Goal: Task Accomplishment & Management: Manage account settings

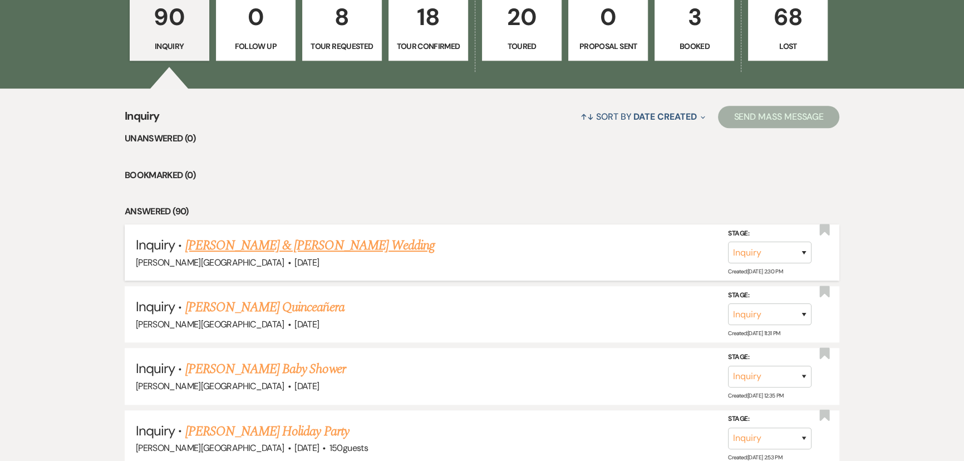
scroll to position [809, 0]
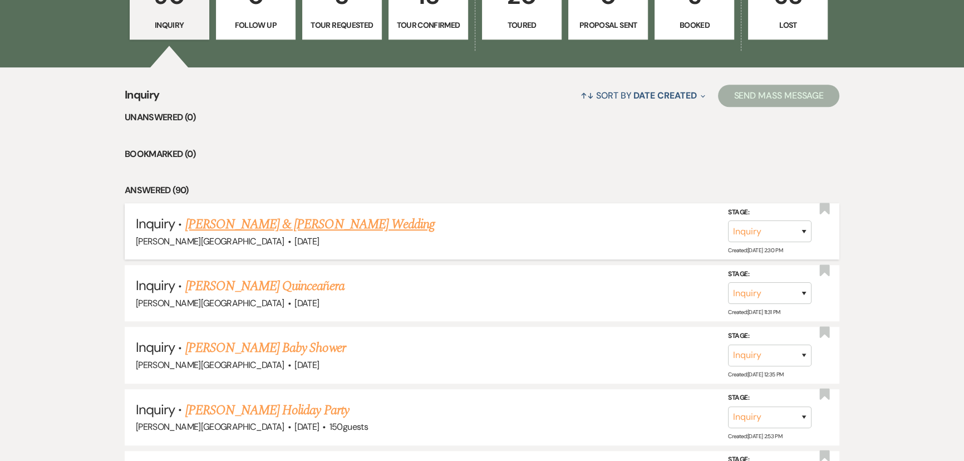
click at [263, 228] on link "[PERSON_NAME] & [PERSON_NAME] Wedding" at bounding box center [309, 224] width 249 height 20
select select "5"
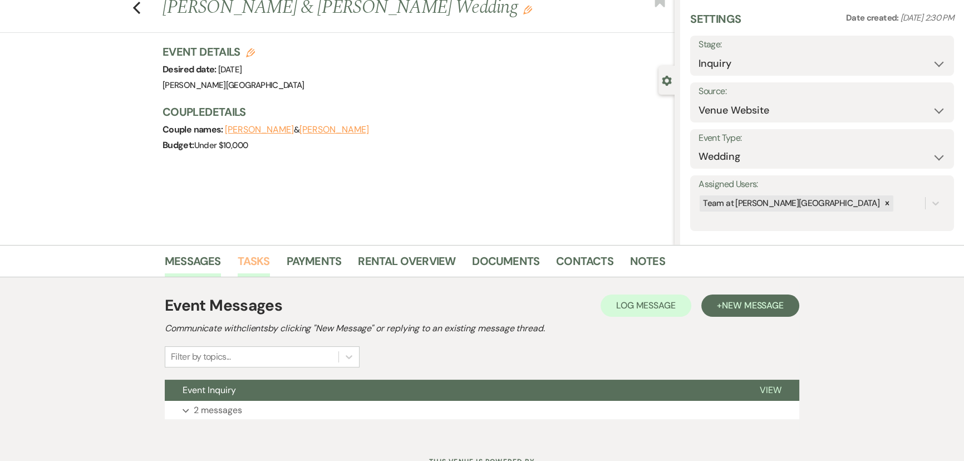
scroll to position [80, 0]
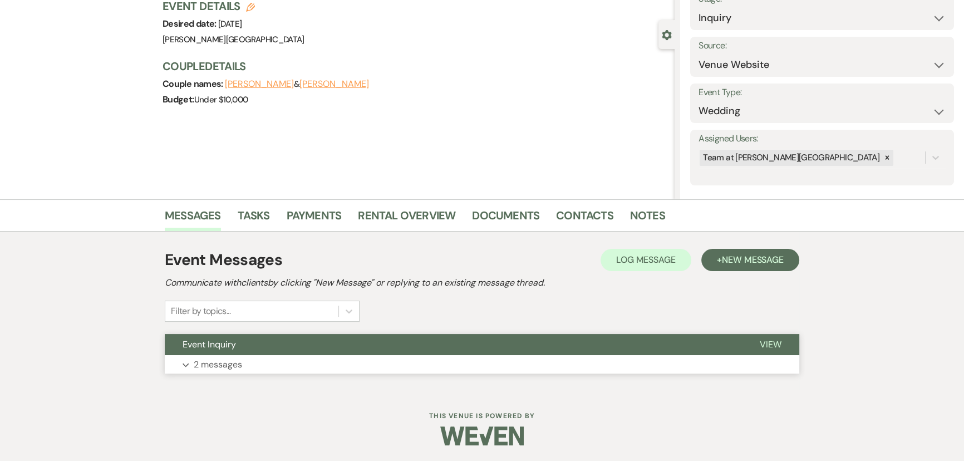
click at [231, 367] on p "2 messages" at bounding box center [218, 364] width 48 height 14
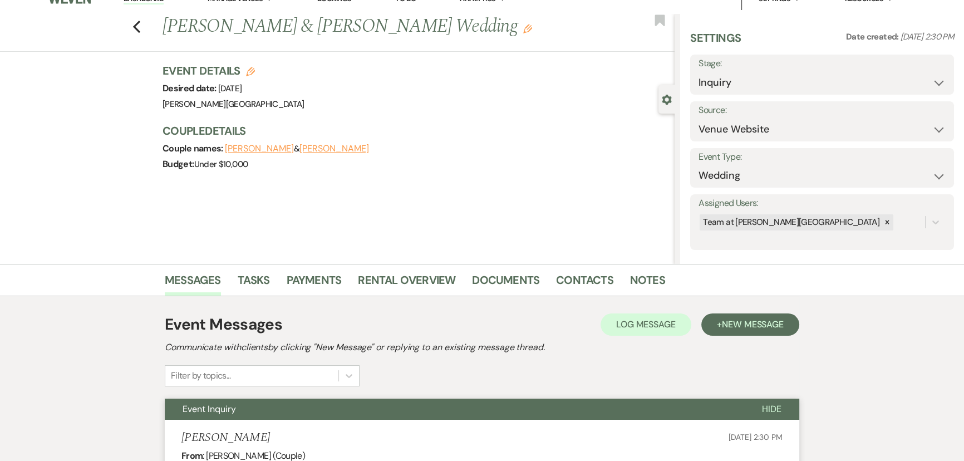
scroll to position [0, 0]
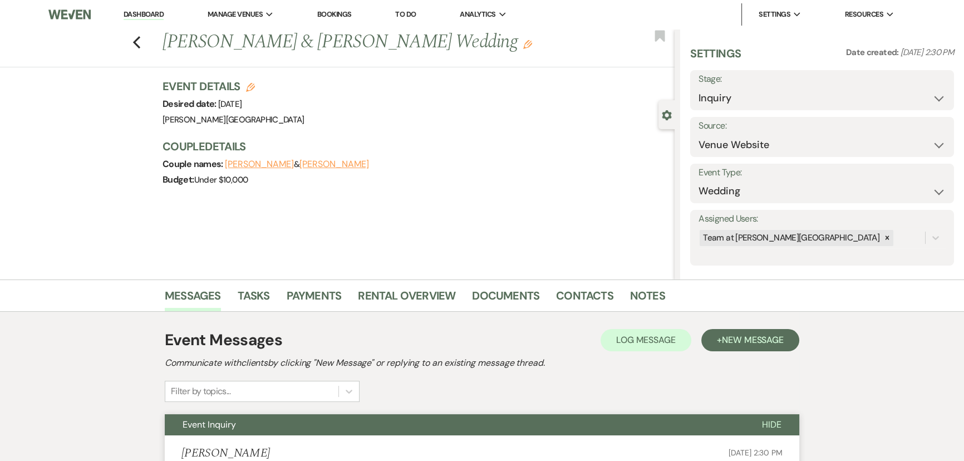
click at [144, 49] on div "Previous [PERSON_NAME] & [PERSON_NAME] Wedding Edit Bookmark" at bounding box center [334, 48] width 680 height 38
click at [141, 46] on icon "Previous" at bounding box center [136, 42] width 8 height 13
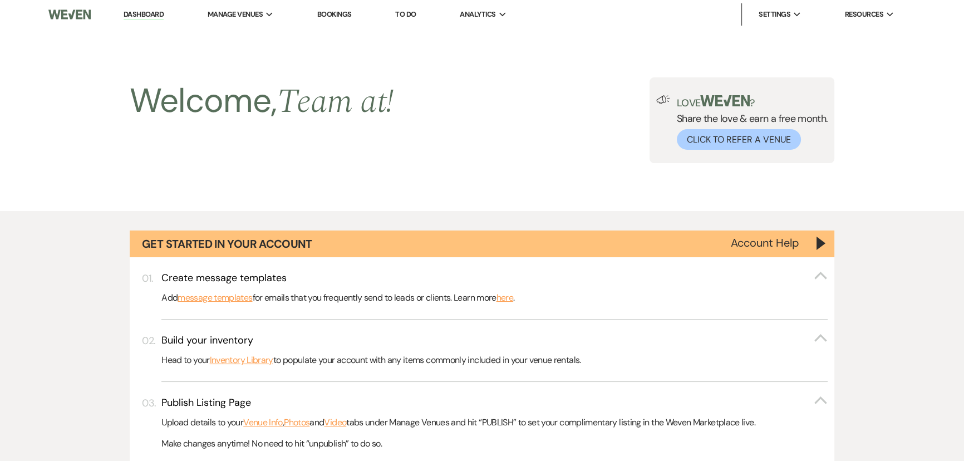
scroll to position [809, 0]
